Goal: Transaction & Acquisition: Purchase product/service

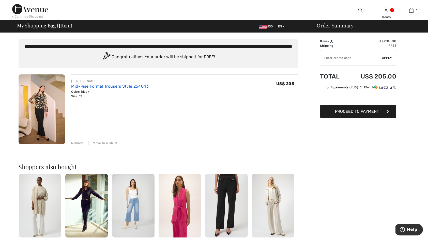
click at [108, 87] on link "Mid-Rise Formal Trousers Style 254043" at bounding box center [109, 86] width 77 height 5
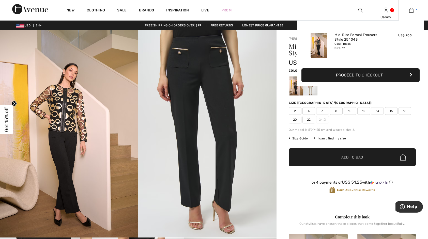
click at [412, 10] on img at bounding box center [411, 10] width 4 height 6
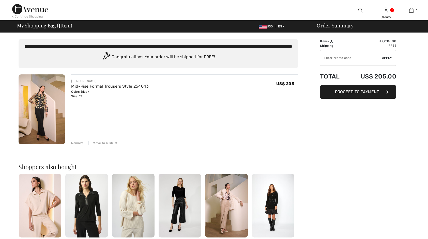
click at [369, 93] on span "Proceed to Payment" at bounding box center [357, 91] width 44 height 5
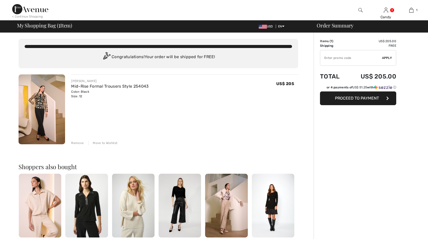
click at [365, 97] on span "Proceed to Payment" at bounding box center [357, 98] width 44 height 5
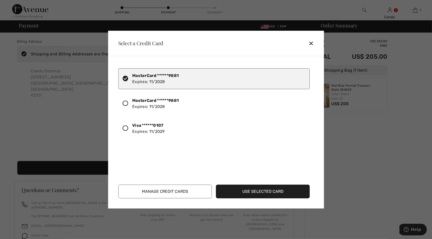
click at [125, 128] on icon at bounding box center [125, 129] width 6 height 6
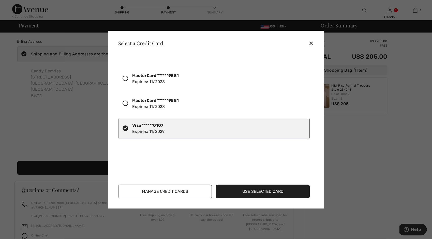
click at [243, 192] on button "Use Selected Card" at bounding box center [263, 192] width 94 height 14
click at [257, 192] on button "Use Selected Card" at bounding box center [263, 192] width 94 height 14
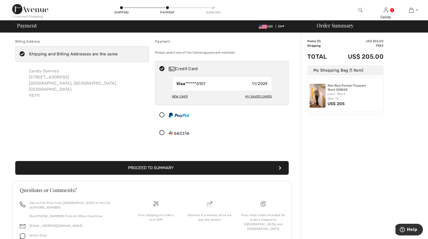
click at [23, 52] on icon at bounding box center [21, 54] width 13 height 5
click at [118, 52] on input "Shipping and Billing Addresses are the same" at bounding box center [119, 53] width 3 height 15
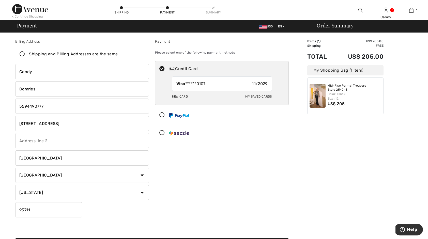
checkbox input "false"
click at [51, 107] on input "phone" at bounding box center [82, 106] width 134 height 15
type input "5592173243"
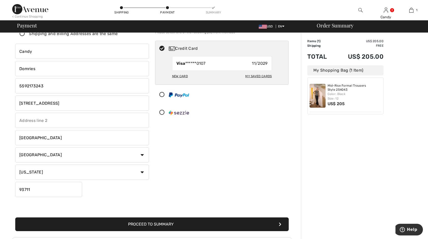
scroll to position [30, 0]
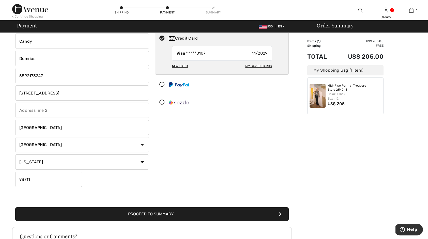
click at [161, 213] on button "Proceed to Summary" at bounding box center [151, 214] width 273 height 14
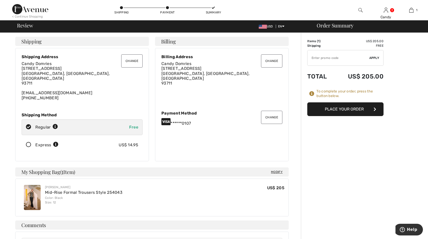
click at [131, 61] on button "Change" at bounding box center [131, 60] width 21 height 13
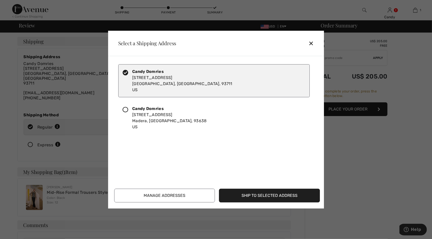
click at [127, 109] on icon at bounding box center [125, 110] width 6 height 6
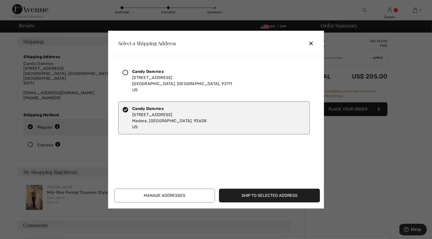
click at [245, 196] on button "Ship to Selected Address" at bounding box center [269, 196] width 101 height 14
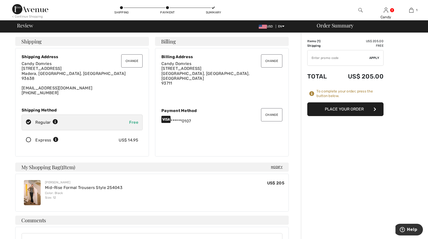
click at [339, 109] on button "Place Your Order" at bounding box center [345, 109] width 76 height 14
